Goal: Check status: Check status

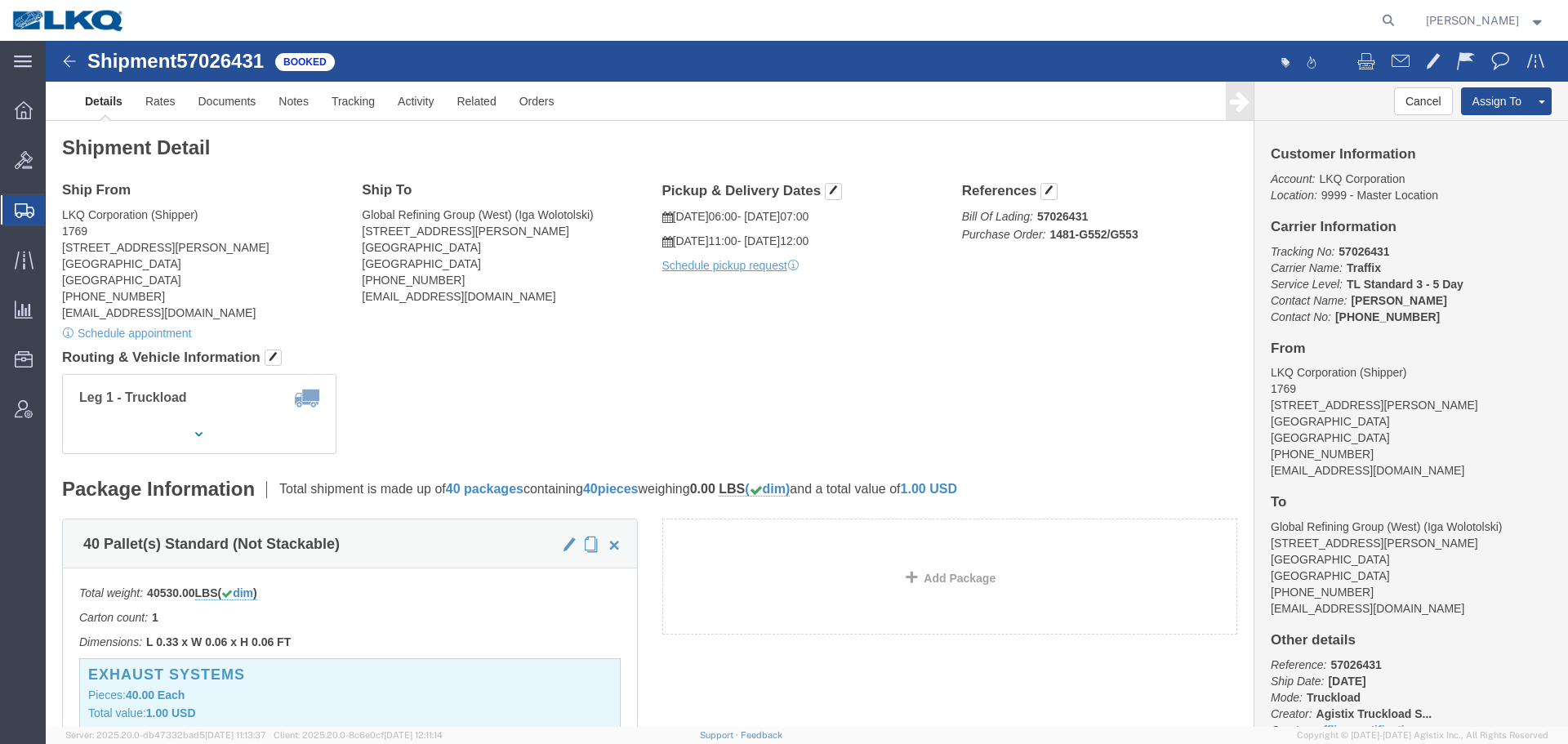
click div "Ship From LKQ Corporation (Shipper) 1769 405 S Wanamaker Ave Ontario, CA 91761 …"
click div "Leg 1 - Truckload Vehicle 1: Standard Dry Van (53 Feet) Number of trucks: 1"
click at [1383, 27] on icon at bounding box center [1389, 20] width 23 height 23
paste input "57024495"
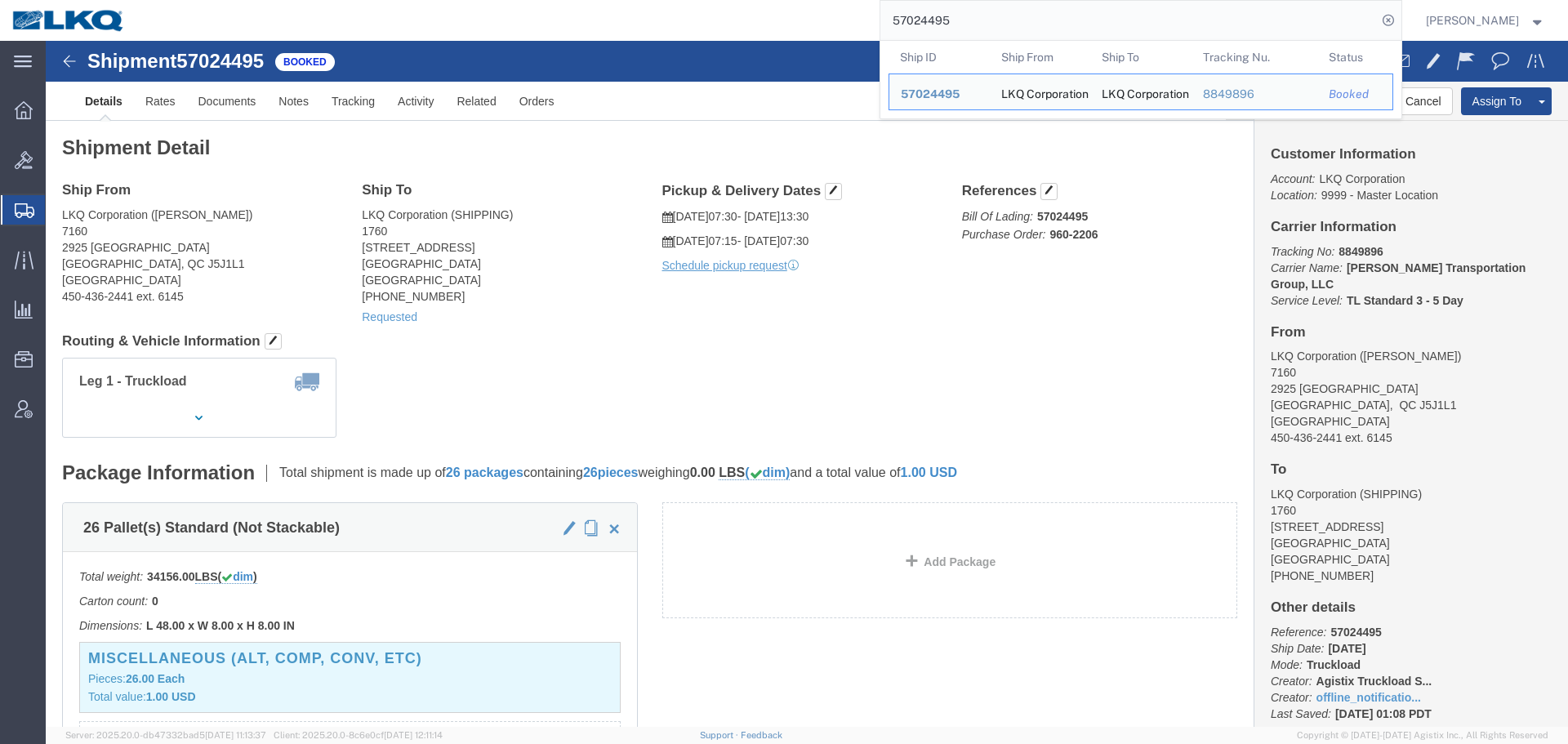
click at [1077, 29] on input "57024495" at bounding box center [1128, 20] width 496 height 40
paste input "6682236"
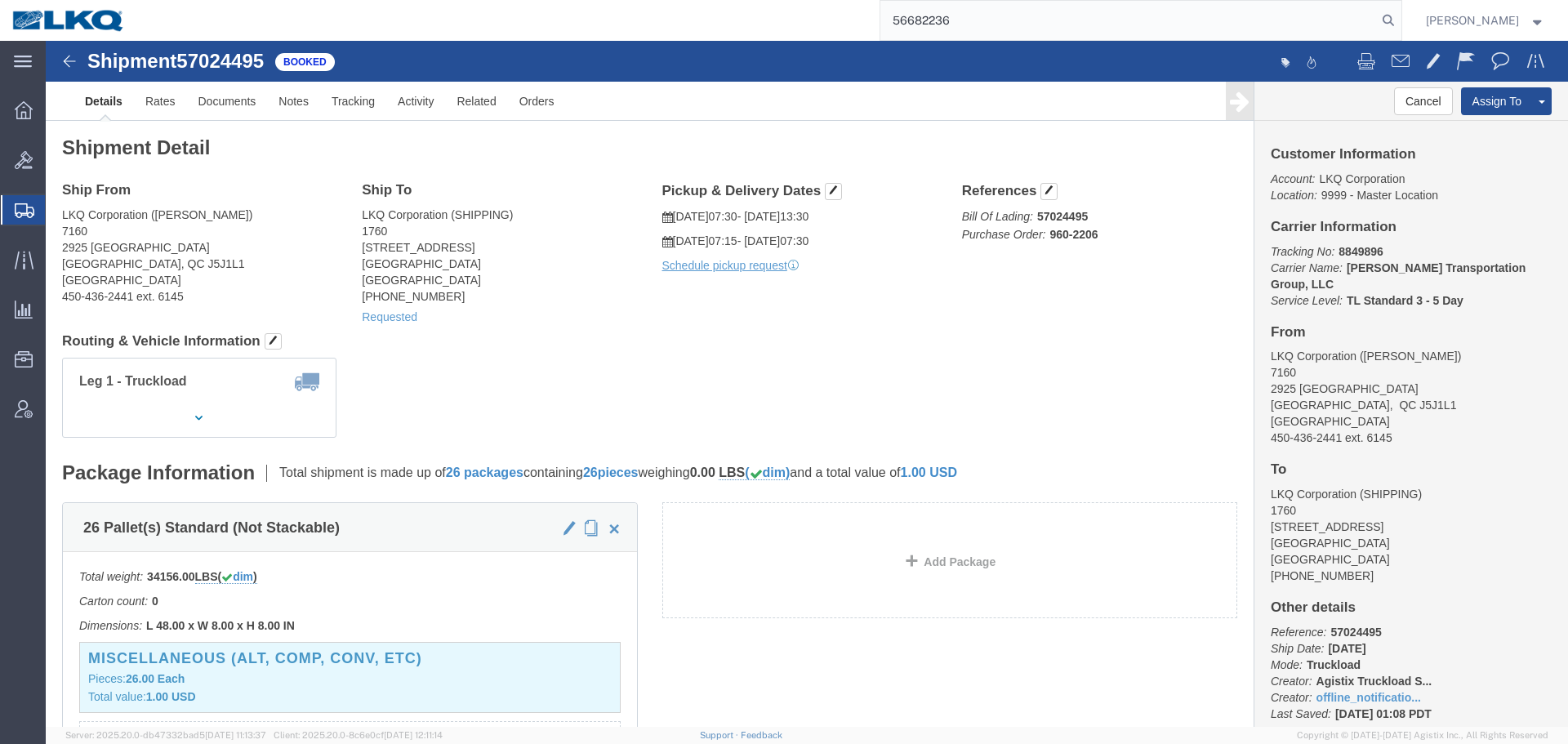
type input "56682236"
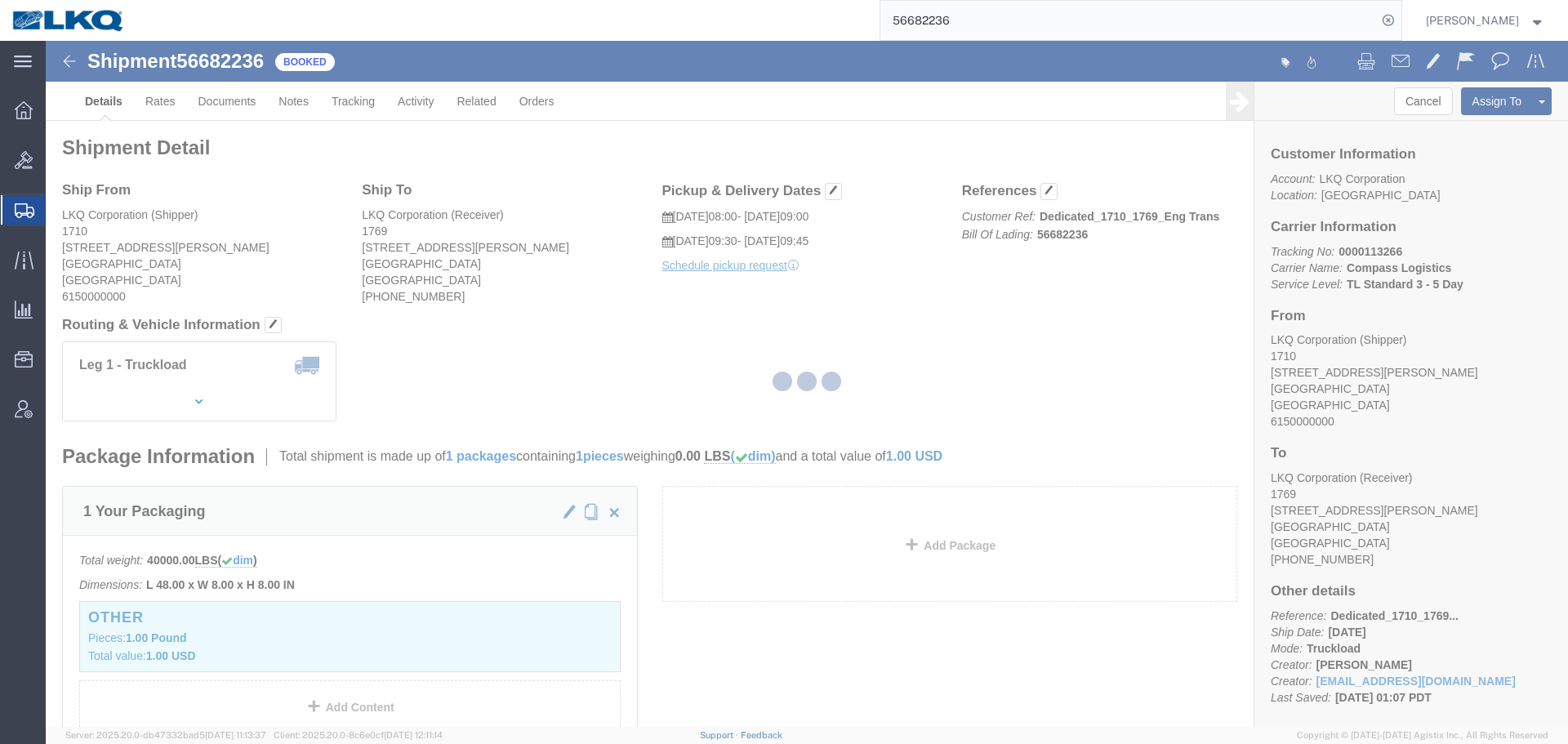
drag, startPoint x: 945, startPoint y: 222, endPoint x: 992, endPoint y: 262, distance: 61.7
click at [992, 262] on div at bounding box center [806, 384] width 1522 height 686
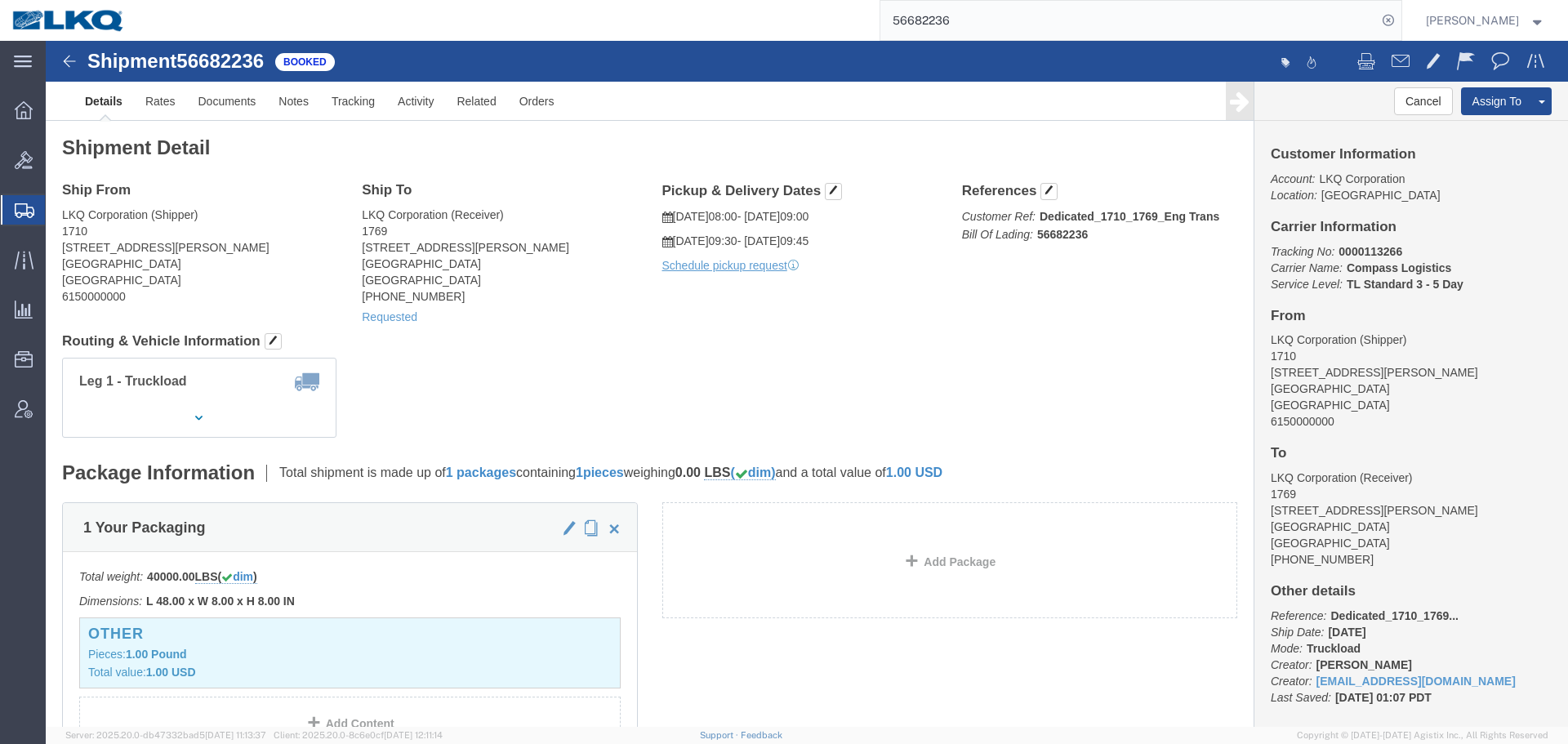
click div "Leg 1 - Truckload Number of trucks: 1"
click div "Shipment Detail Ship From LKQ Corporation (Shipper) 1710 13603 Foster Rd Santa …"
click div "Leg 1 - Truckload Number of trucks: 1"
